Goal: Check status: Check status

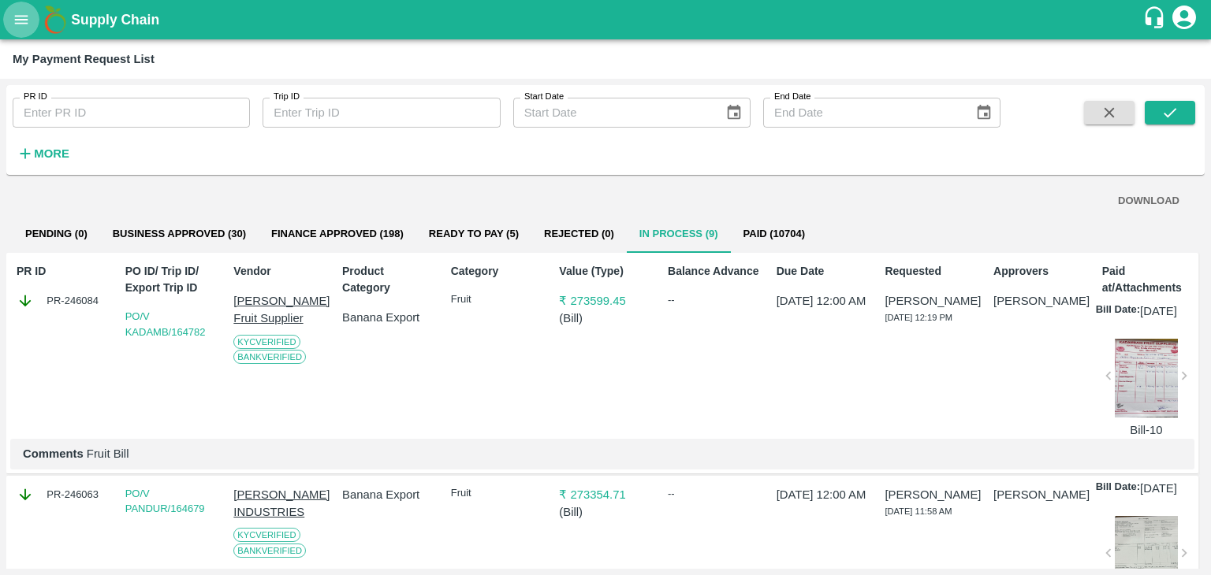
click at [35, 18] on button "open drawer" at bounding box center [21, 20] width 36 height 36
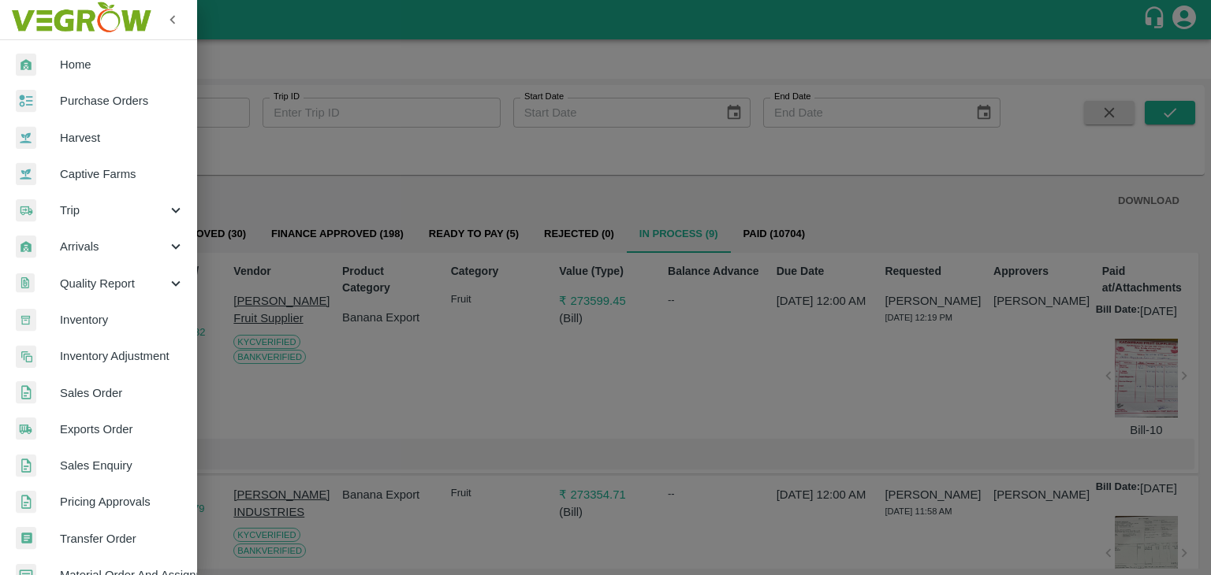
scroll to position [396, 0]
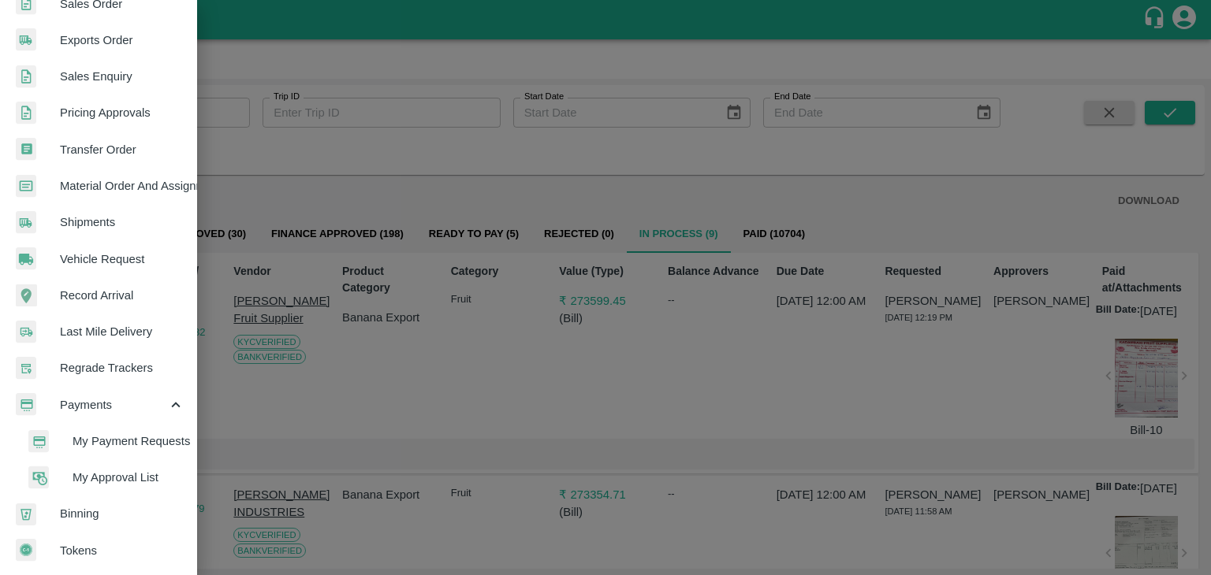
click at [90, 433] on span "My Payment Requests" at bounding box center [129, 441] width 112 height 17
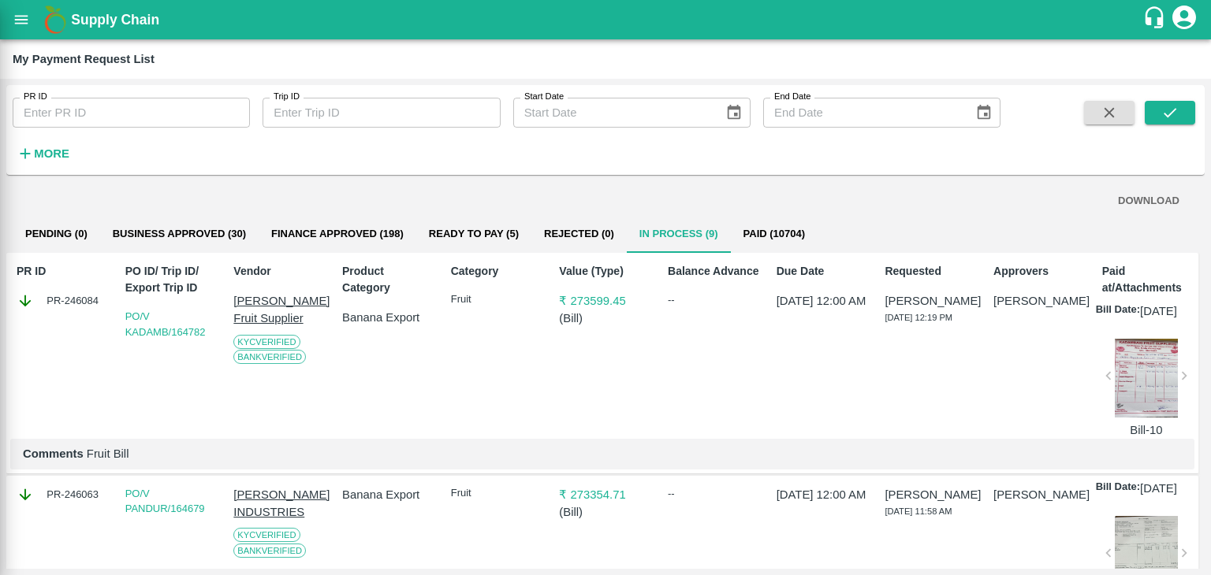
scroll to position [389, 0]
click at [1182, 111] on button "submit" at bounding box center [1170, 113] width 50 height 24
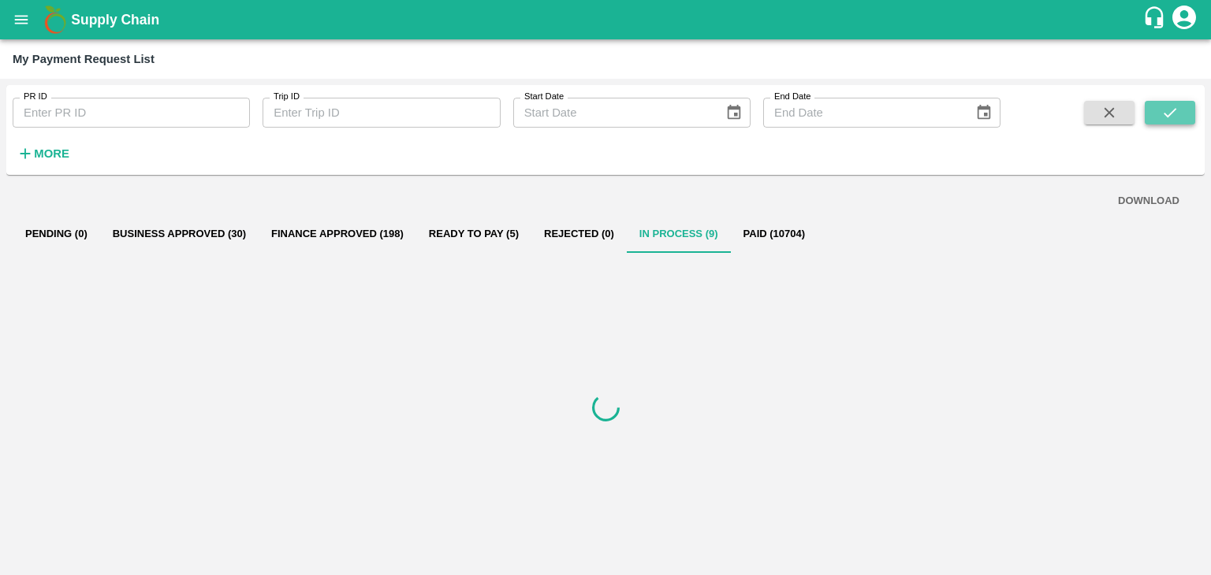
click at [1182, 111] on button "submit" at bounding box center [1170, 113] width 50 height 24
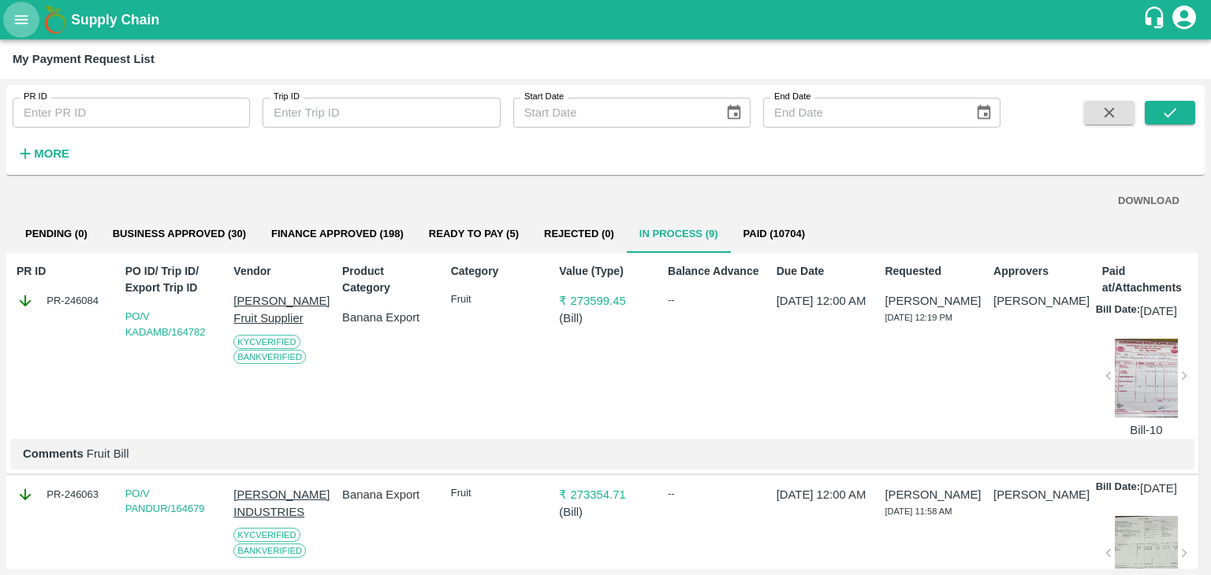
click at [17, 21] on icon "open drawer" at bounding box center [21, 19] width 17 height 17
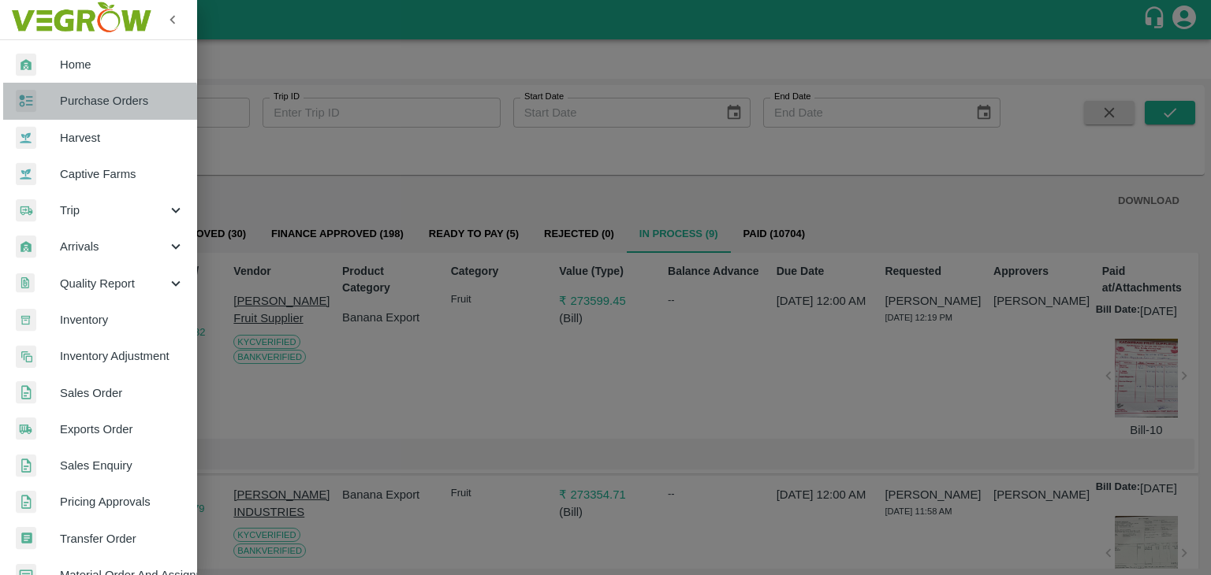
click at [99, 103] on span "Purchase Orders" at bounding box center [122, 100] width 125 height 17
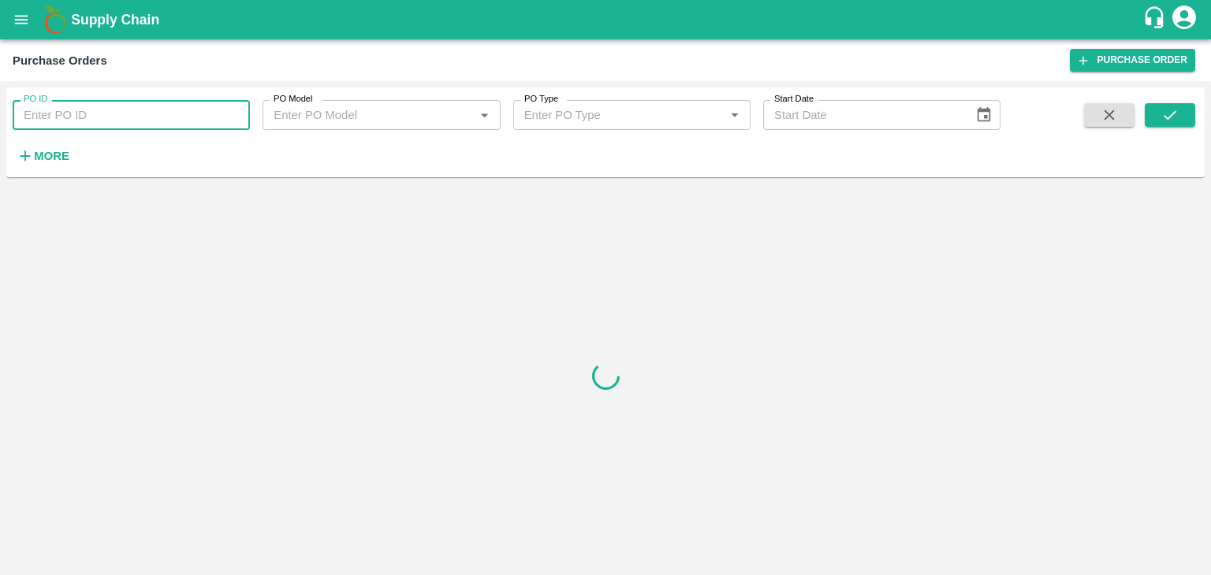
click at [128, 115] on input "PO ID" at bounding box center [131, 115] width 237 height 30
paste input "169794"
click at [1175, 110] on icon "submit" at bounding box center [1169, 114] width 17 height 17
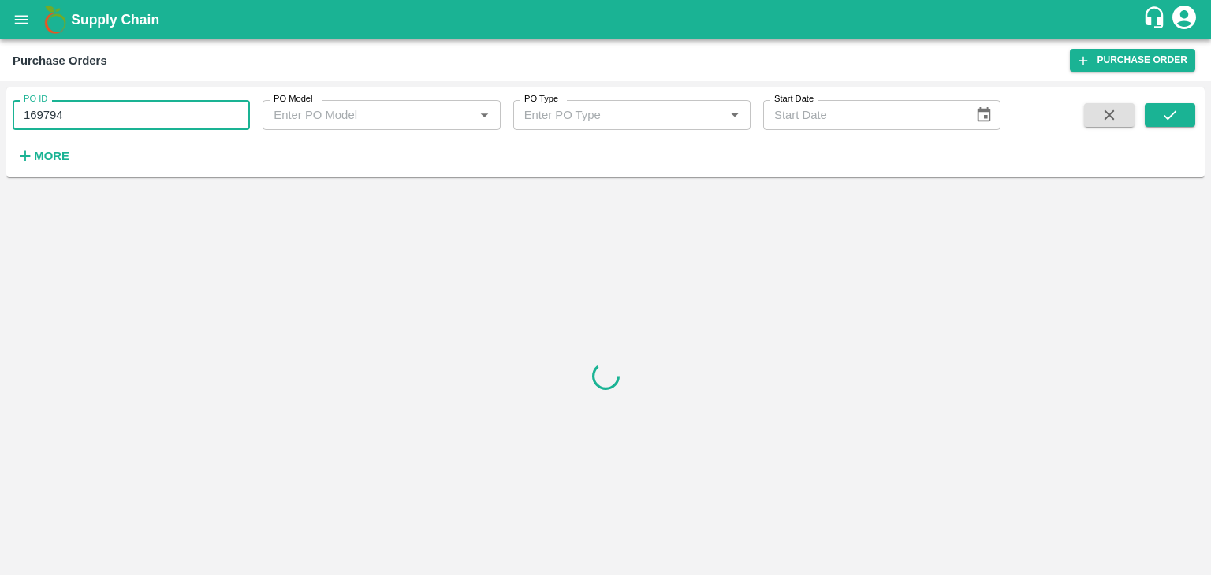
click at [106, 103] on input "169794" at bounding box center [131, 115] width 237 height 30
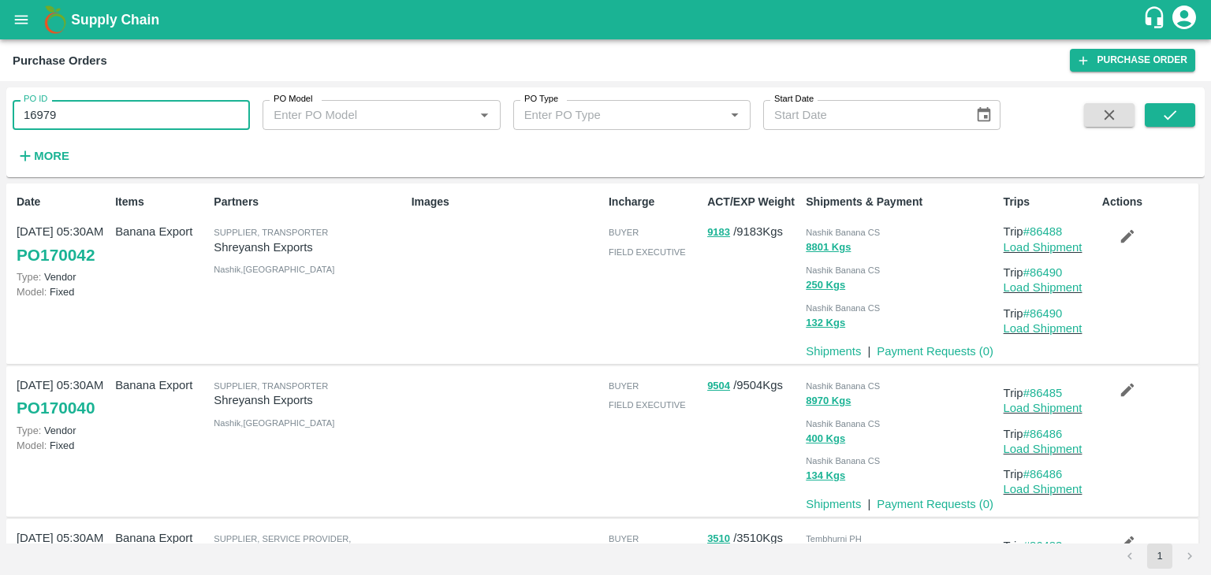
type input "169794"
click at [1192, 110] on button "submit" at bounding box center [1170, 115] width 50 height 24
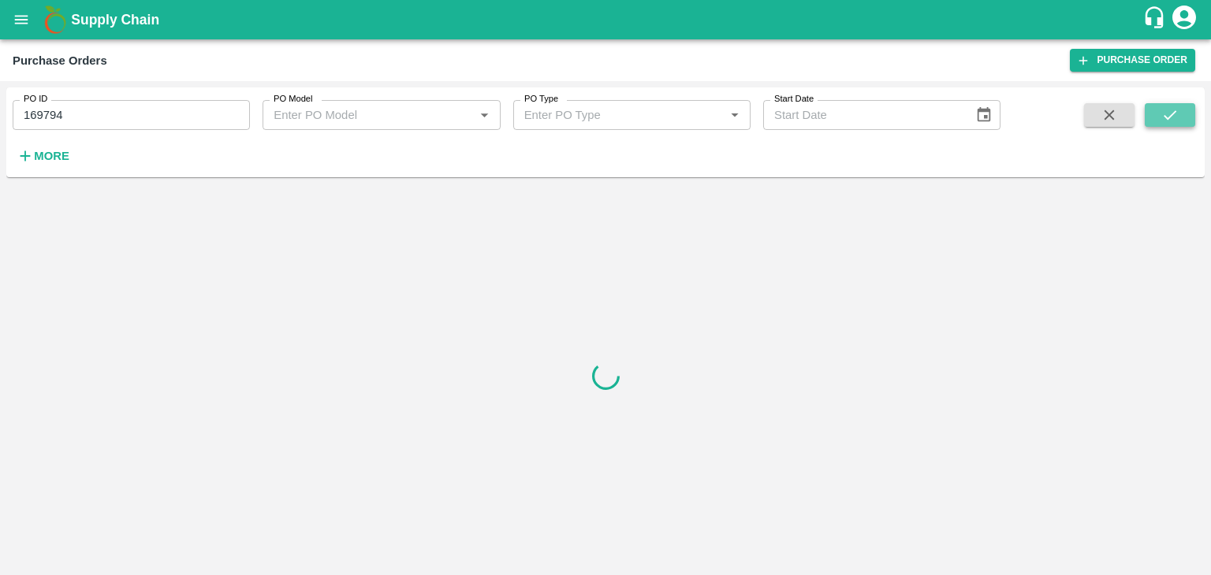
click at [1192, 110] on button "submit" at bounding box center [1170, 115] width 50 height 24
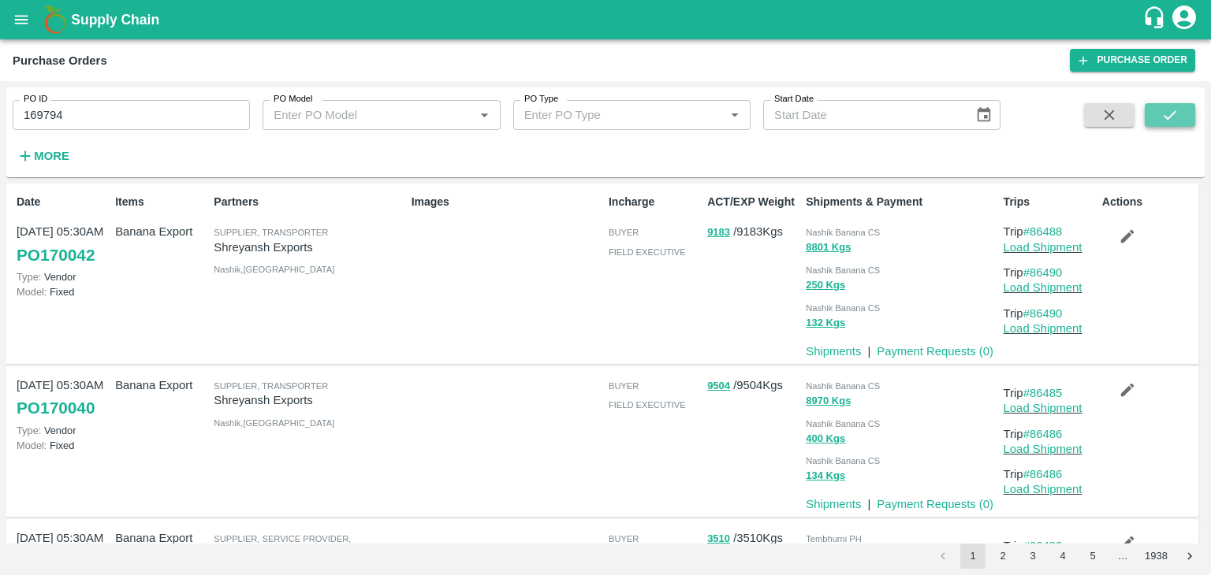
click at [1153, 112] on button "submit" at bounding box center [1170, 115] width 50 height 24
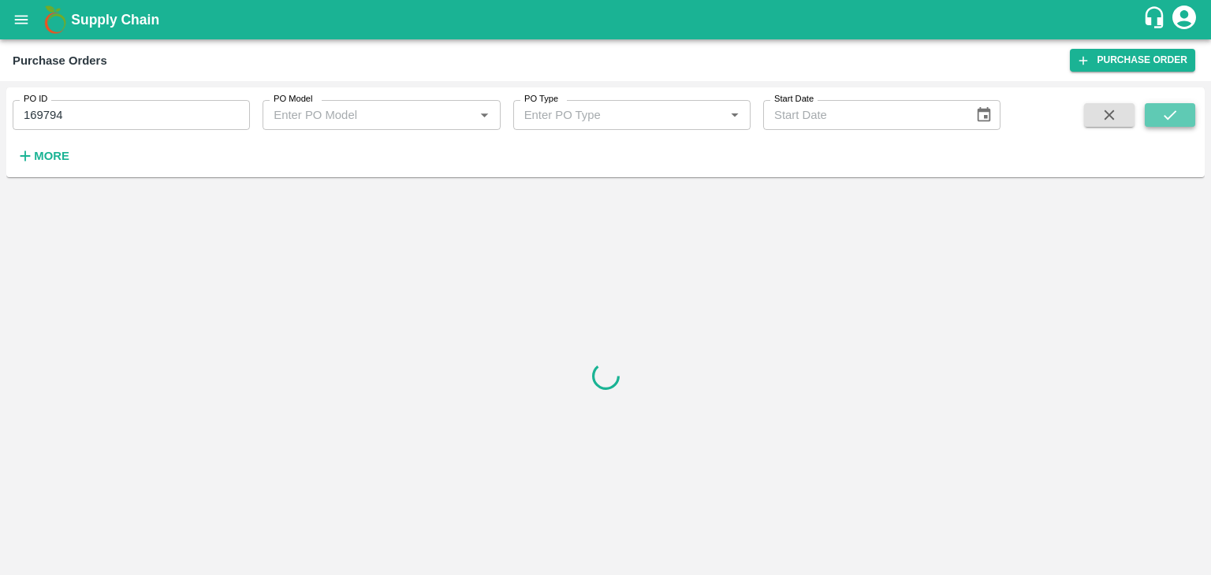
click at [1153, 112] on button "submit" at bounding box center [1170, 115] width 50 height 24
